Goal: Task Accomplishment & Management: Use online tool/utility

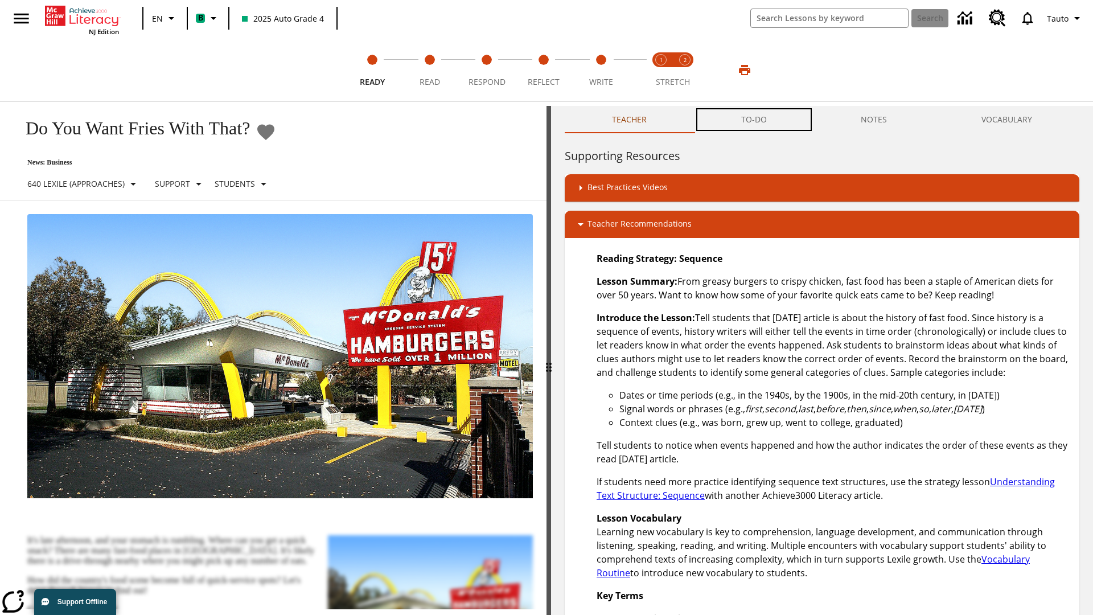
click at [754, 120] on button "TO-DO" at bounding box center [754, 119] width 120 height 27
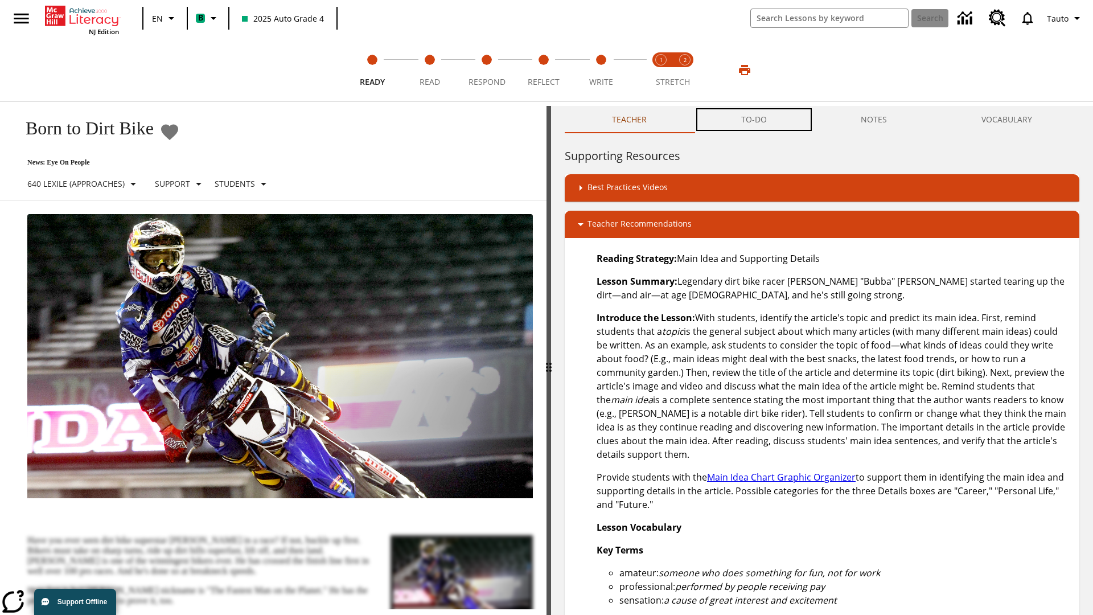
click at [754, 120] on button "TO-DO" at bounding box center [754, 119] width 120 height 27
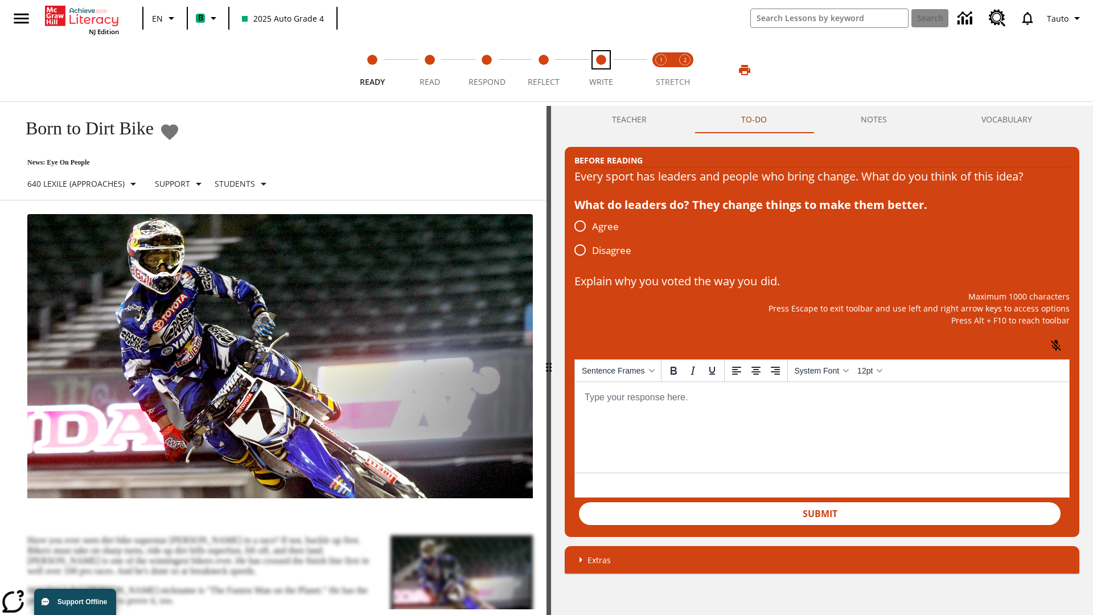
click at [601, 70] on span "Write" at bounding box center [601, 77] width 24 height 20
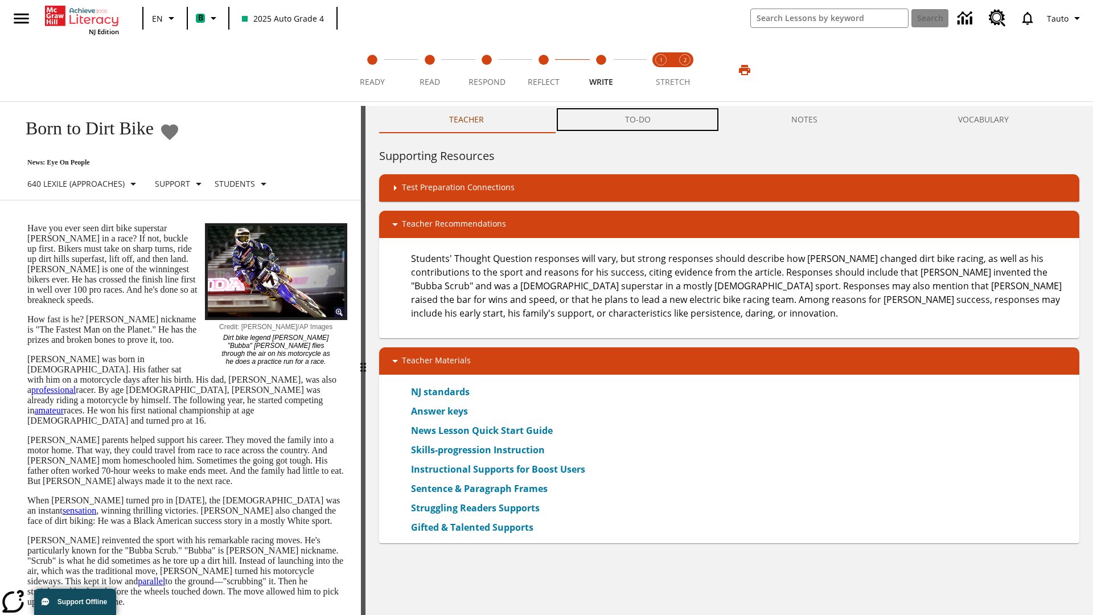
scroll to position [1, 0]
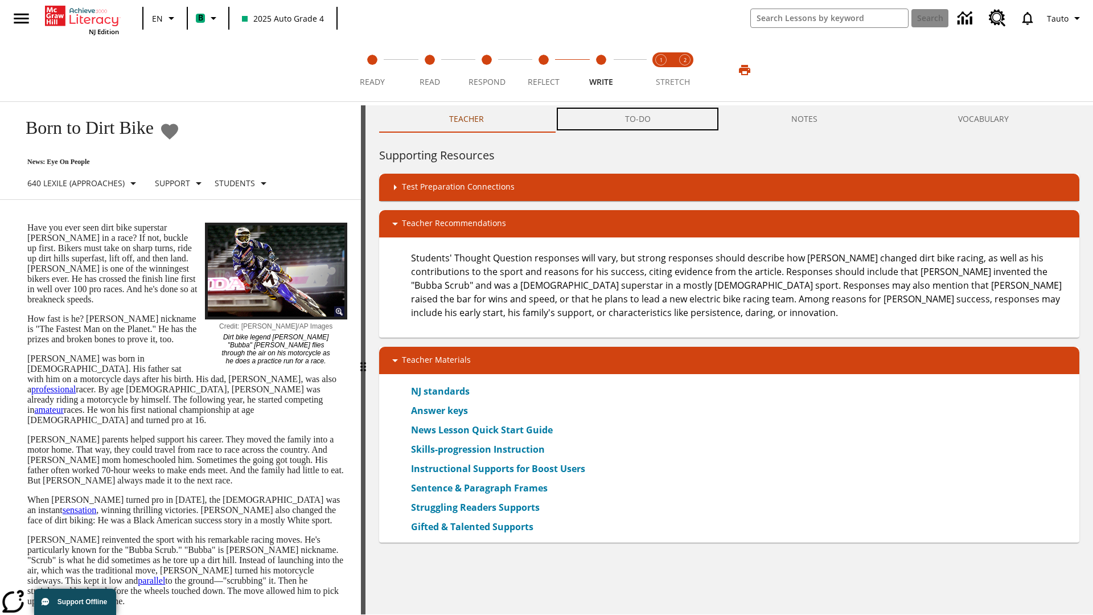
click at [638, 120] on button "TO-DO" at bounding box center [637, 118] width 166 height 27
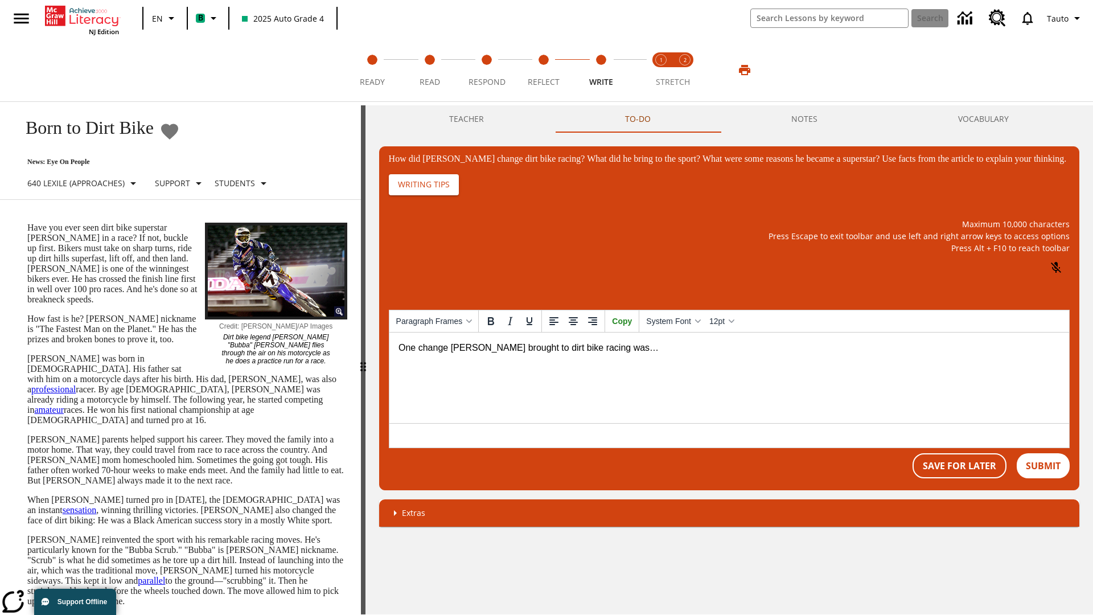
scroll to position [0, 0]
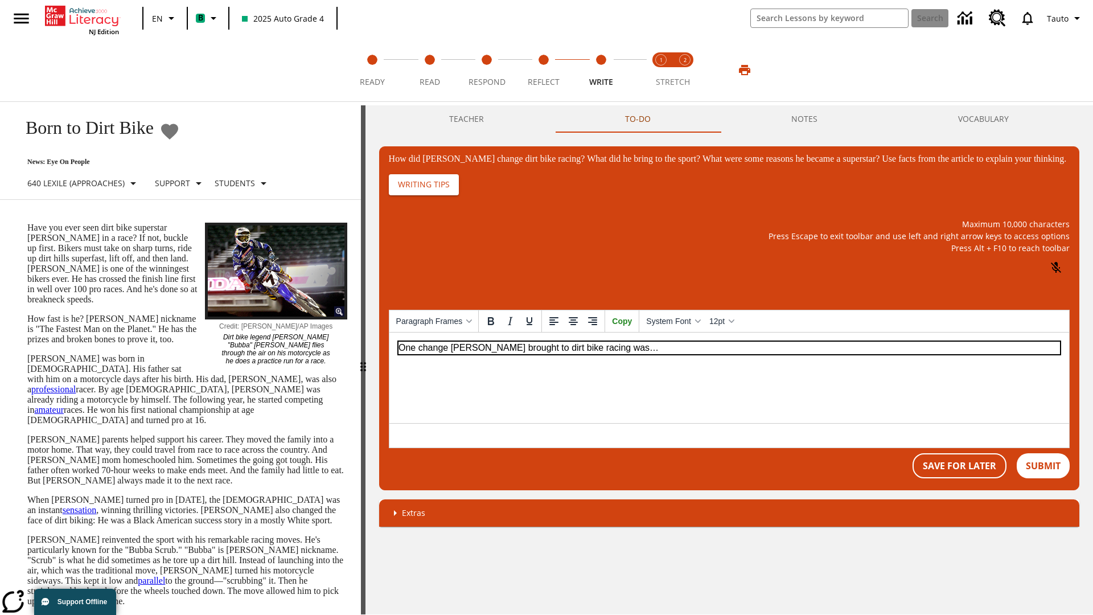
click at [728, 347] on p "One change Stewart brought to dirt bike racing was…" at bounding box center [728, 347] width 661 height 13
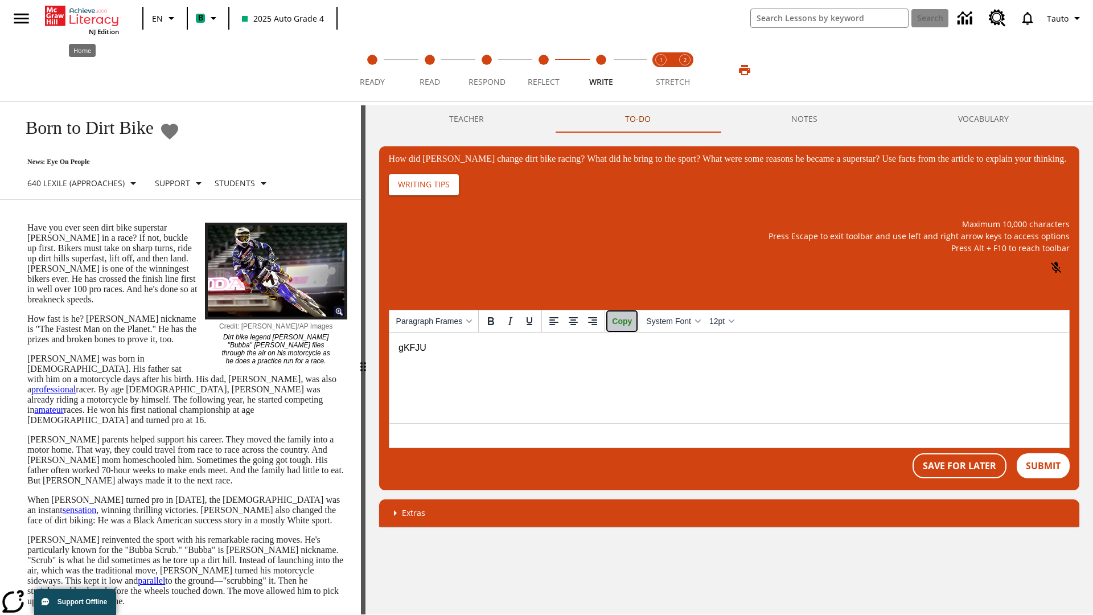
click at [629, 326] on span "Copy" at bounding box center [622, 320] width 20 height 9
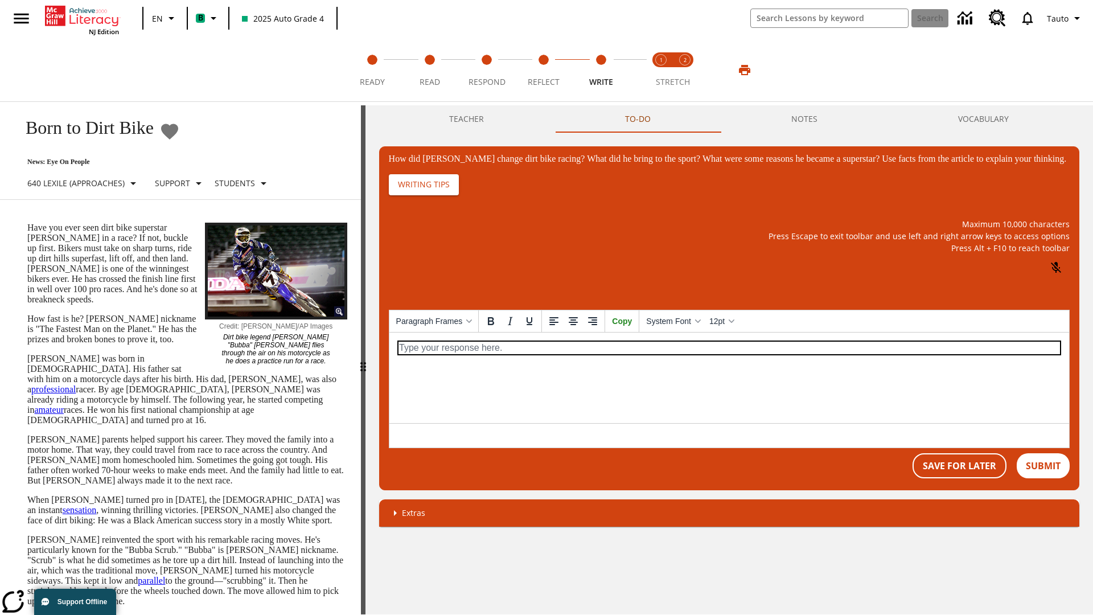
click at [728, 347] on p "How did Stewart change dirt bike racing? What did he bring to the sport? What w…" at bounding box center [728, 347] width 661 height 13
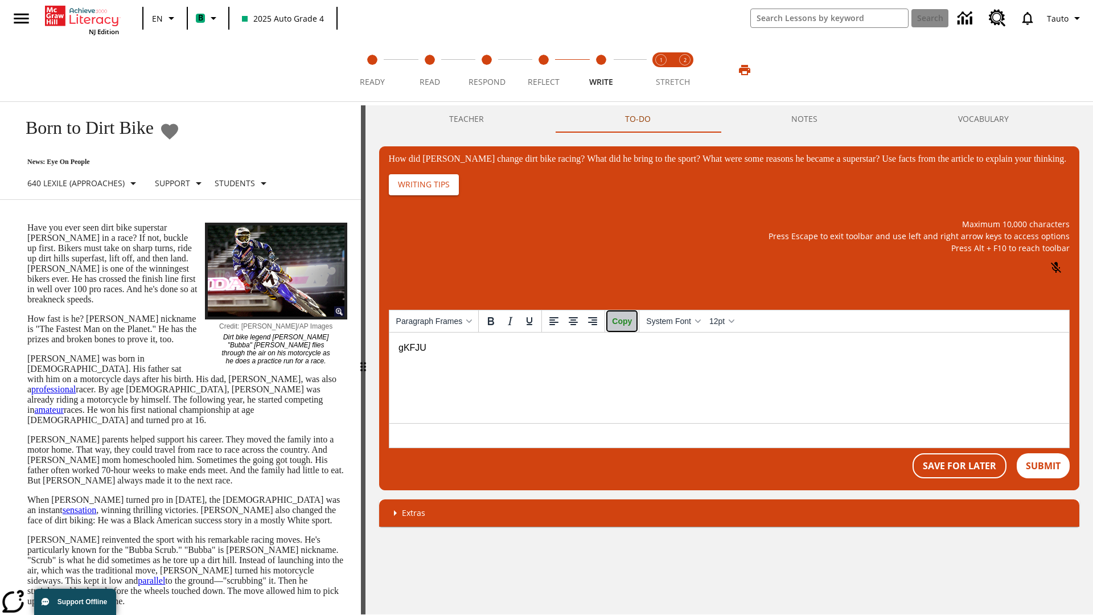
click at [629, 326] on span "Copy" at bounding box center [622, 320] width 20 height 9
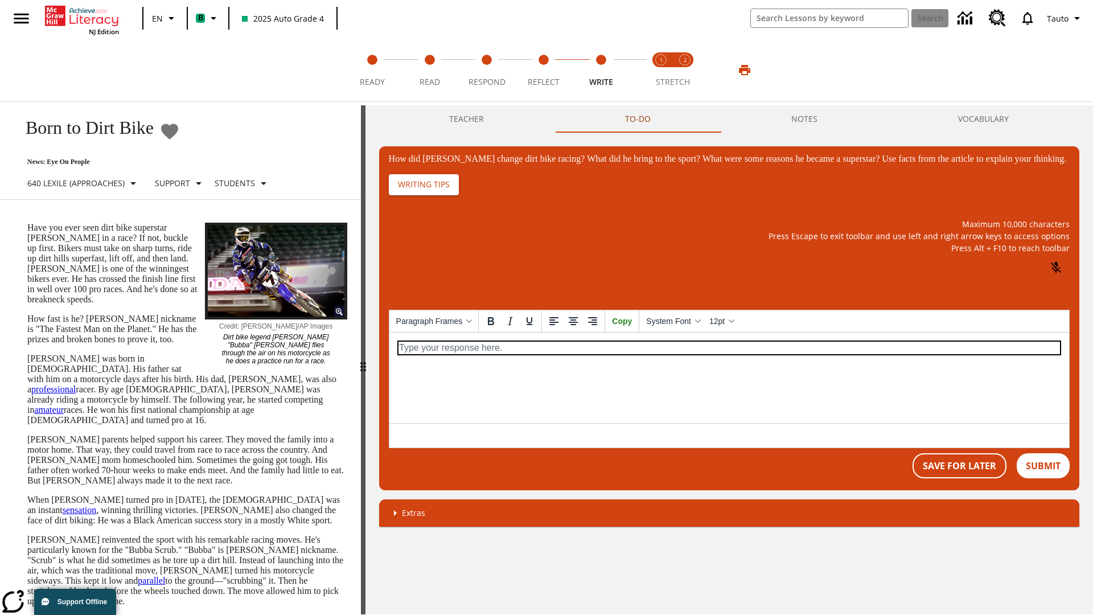
click at [728, 347] on p "How did Stewart change dirt bike racing? What did he bring to the sport? What w…" at bounding box center [728, 347] width 661 height 13
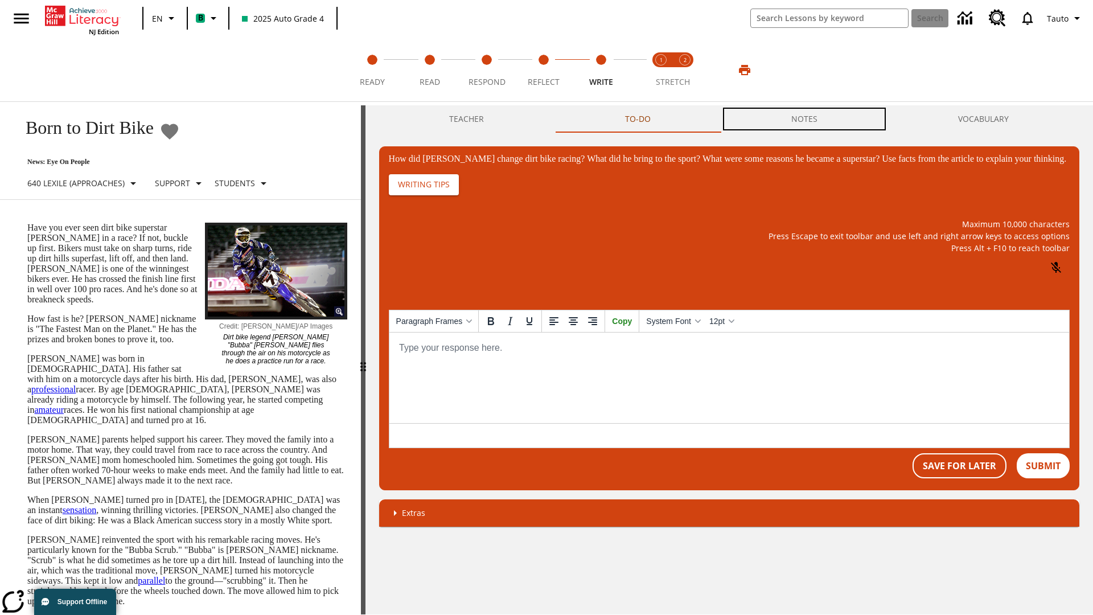
click at [804, 119] on button "NOTES" at bounding box center [804, 118] width 167 height 27
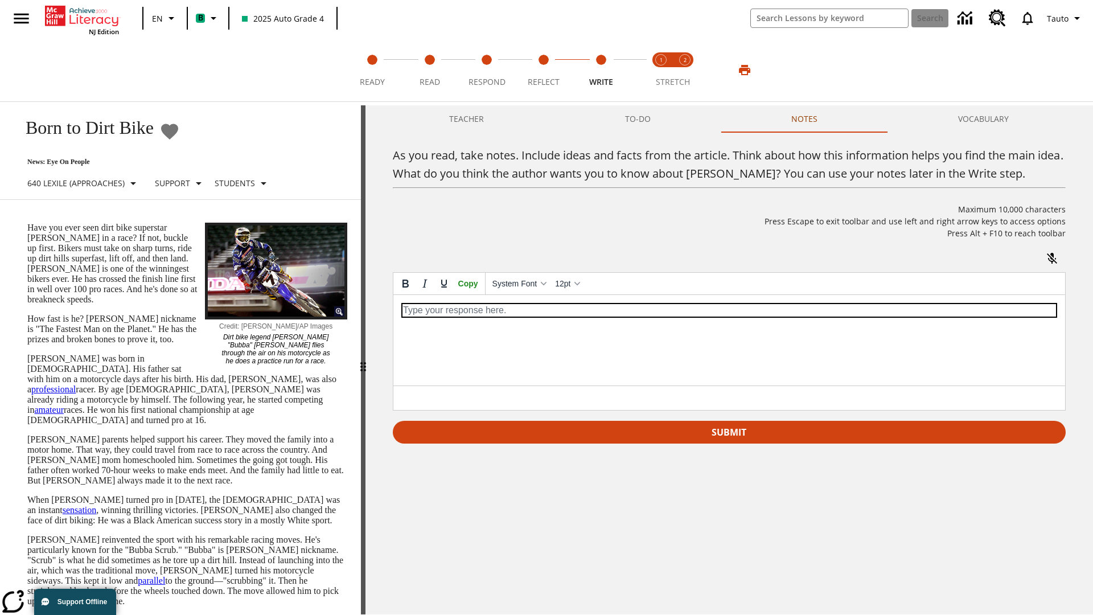
click at [728, 310] on p "As you read, take notes. Include ideas and facts from the article. Think about …" at bounding box center [728, 310] width 653 height 13
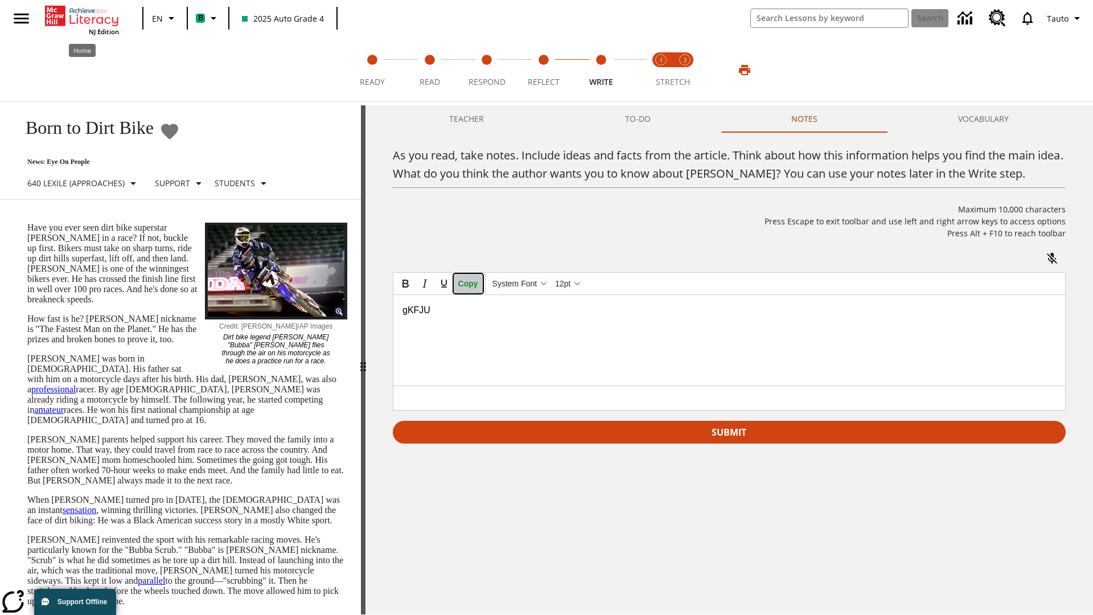
click at [469, 288] on span "Copy" at bounding box center [468, 283] width 20 height 9
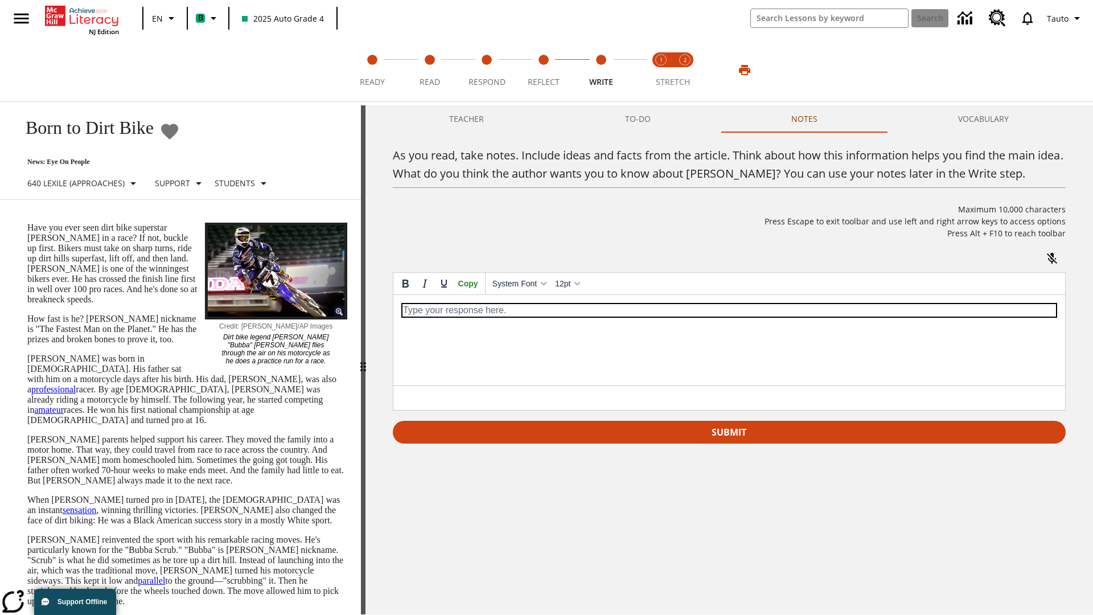
click at [728, 310] on p "As you read, take notes. Include ideas and facts from the article. Think about …" at bounding box center [728, 310] width 653 height 13
